Goal: Find specific page/section: Find specific page/section

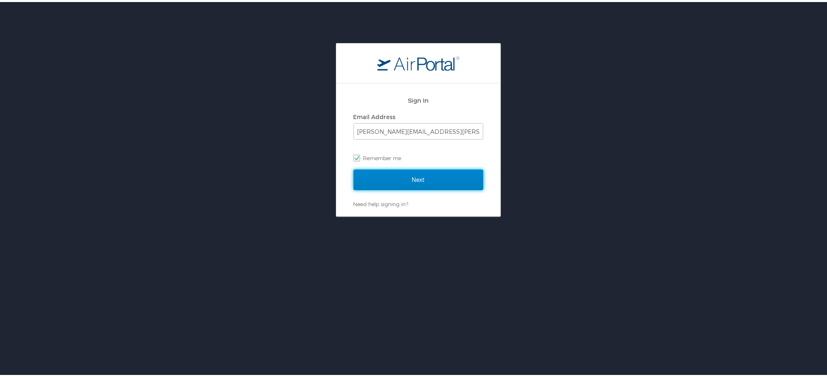
click at [393, 179] on input "Next" at bounding box center [419, 178] width 130 height 21
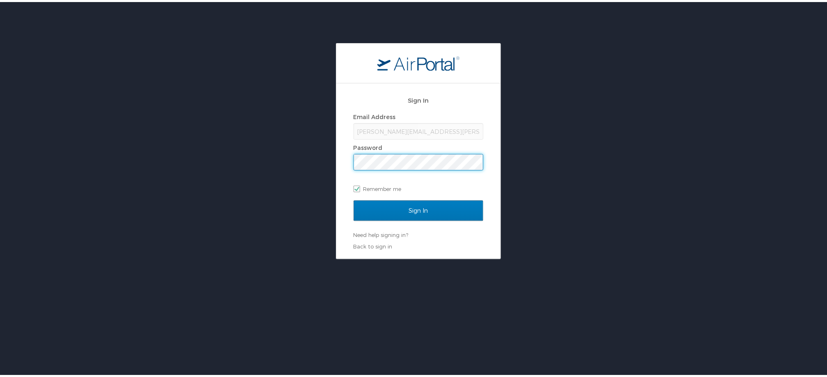
click at [354, 198] on input "Sign In" at bounding box center [419, 208] width 130 height 21
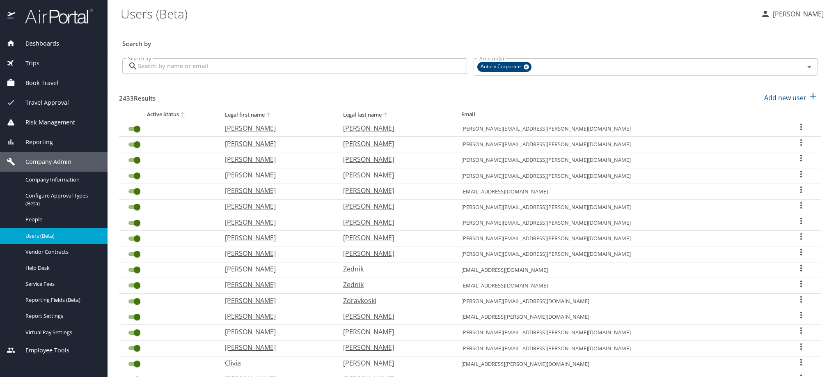
click at [47, 165] on span "Company Admin" at bounding box center [43, 161] width 56 height 9
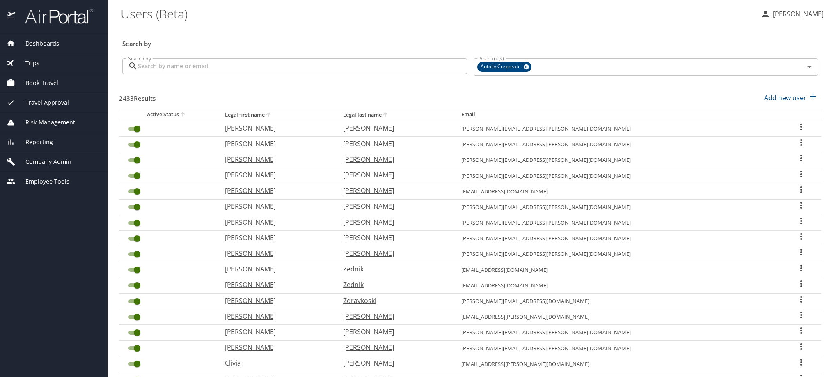
click at [47, 165] on span "Company Admin" at bounding box center [43, 161] width 56 height 9
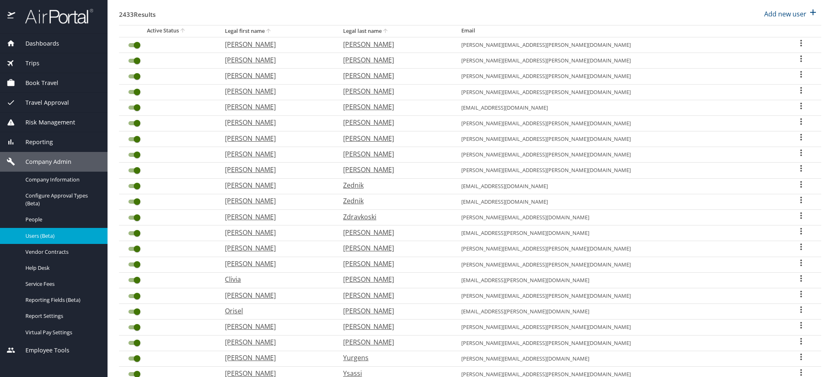
scroll to position [83, 0]
click at [47, 240] on span "Users (Beta)" at bounding box center [61, 236] width 72 height 8
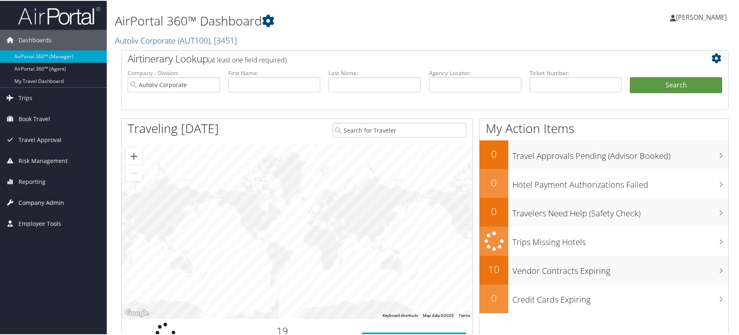
click at [49, 203] on span "Company Admin" at bounding box center [41, 202] width 46 height 21
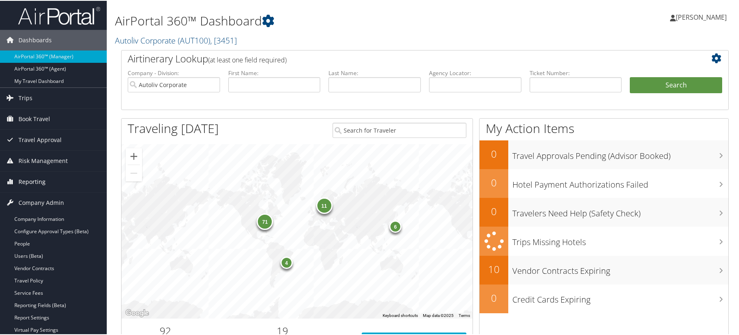
click at [26, 179] on span "Reporting" at bounding box center [31, 181] width 27 height 21
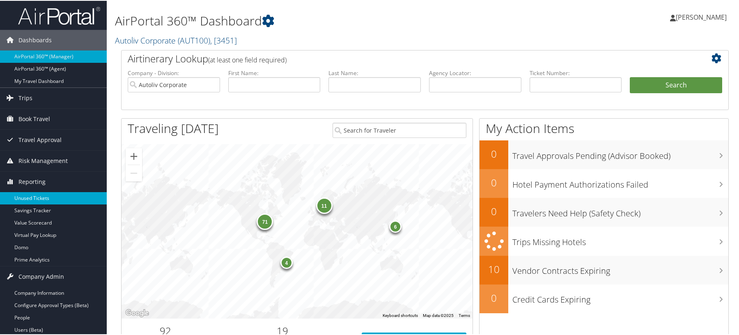
click at [25, 195] on link "Unused Tickets" at bounding box center [53, 197] width 107 height 12
